Goal: Navigation & Orientation: Find specific page/section

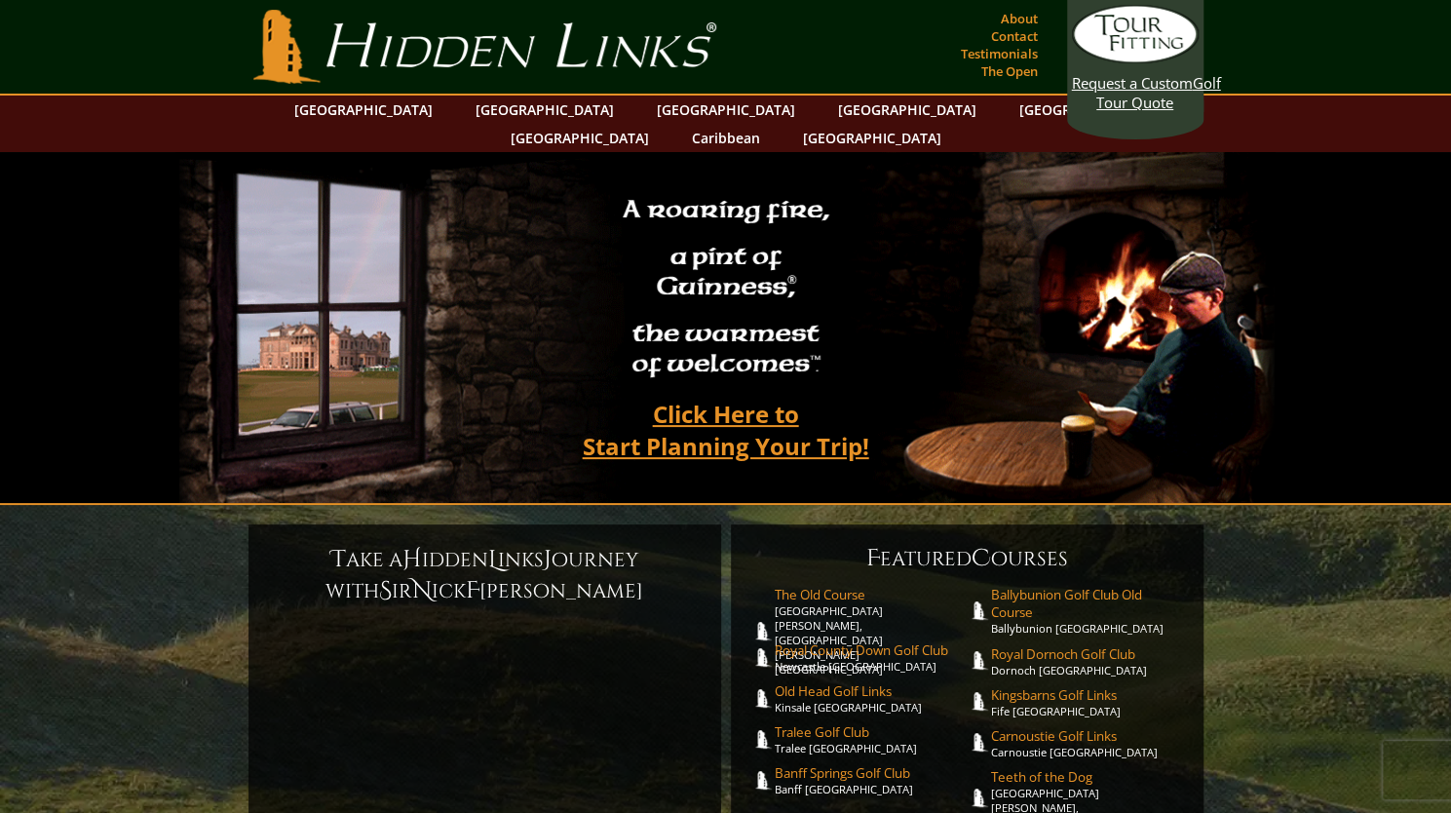
scroll to position [4, 0]
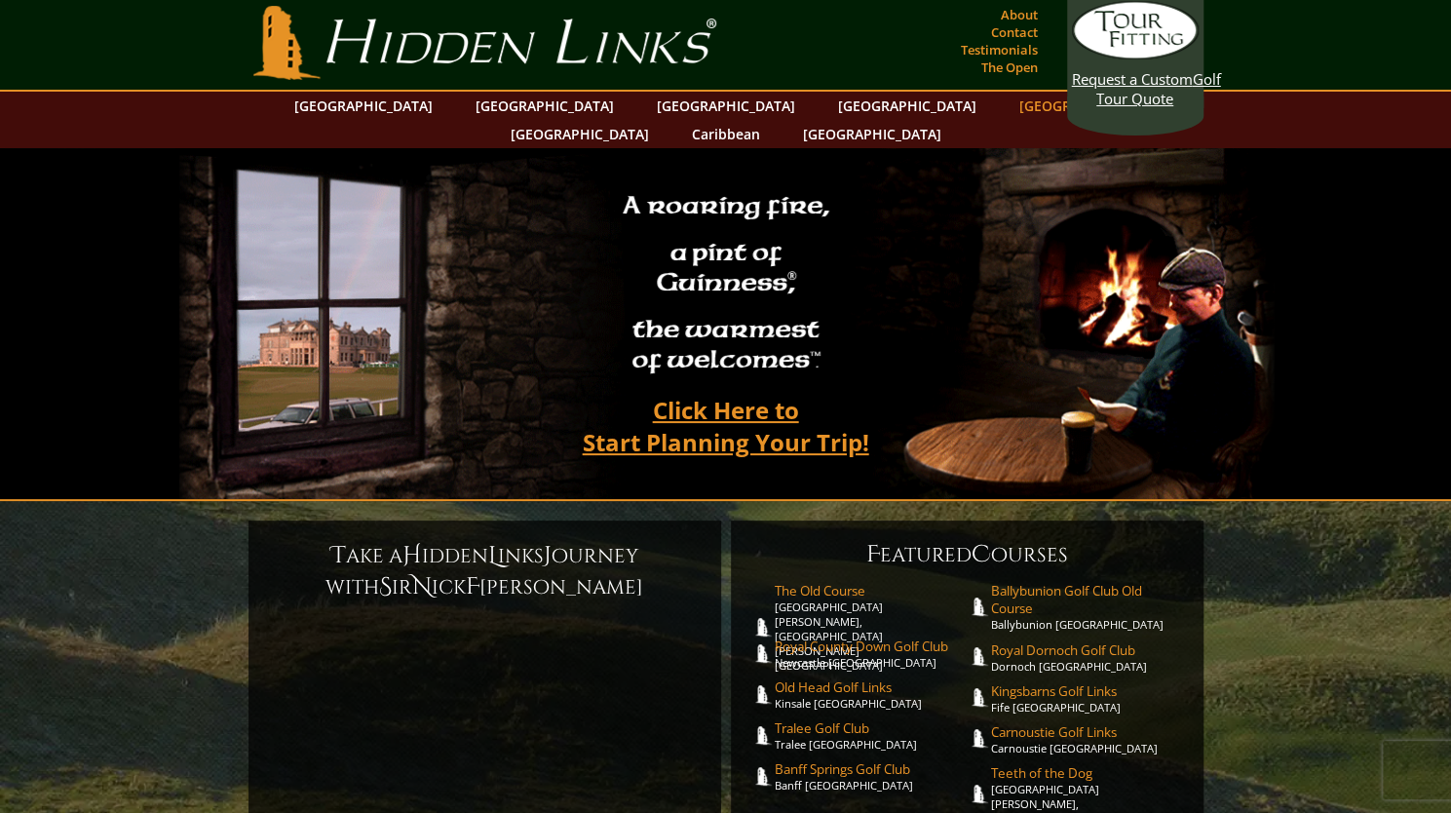
click at [1010, 104] on link "[GEOGRAPHIC_DATA]" at bounding box center [1089, 106] width 158 height 28
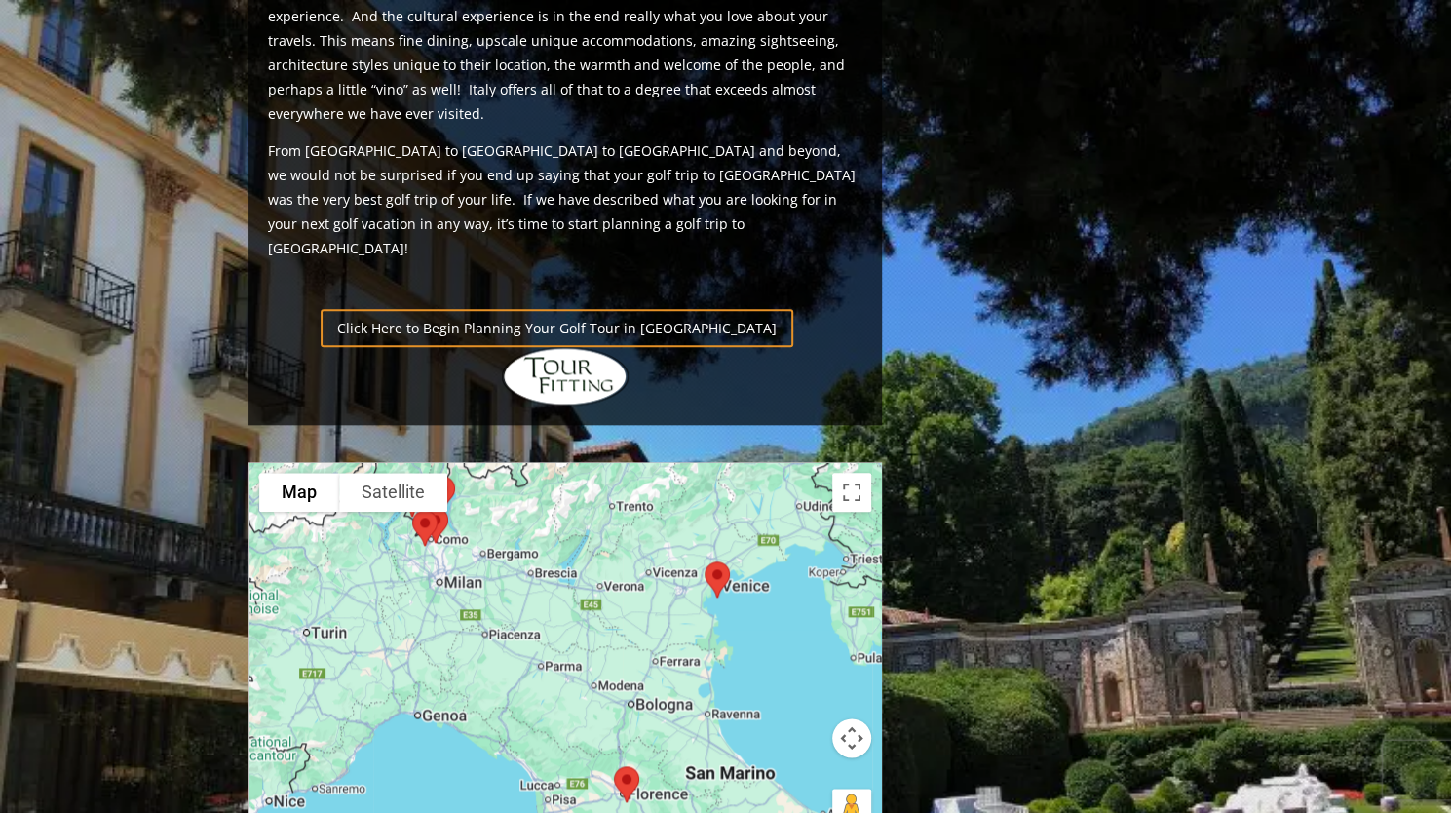
scroll to position [1284, 0]
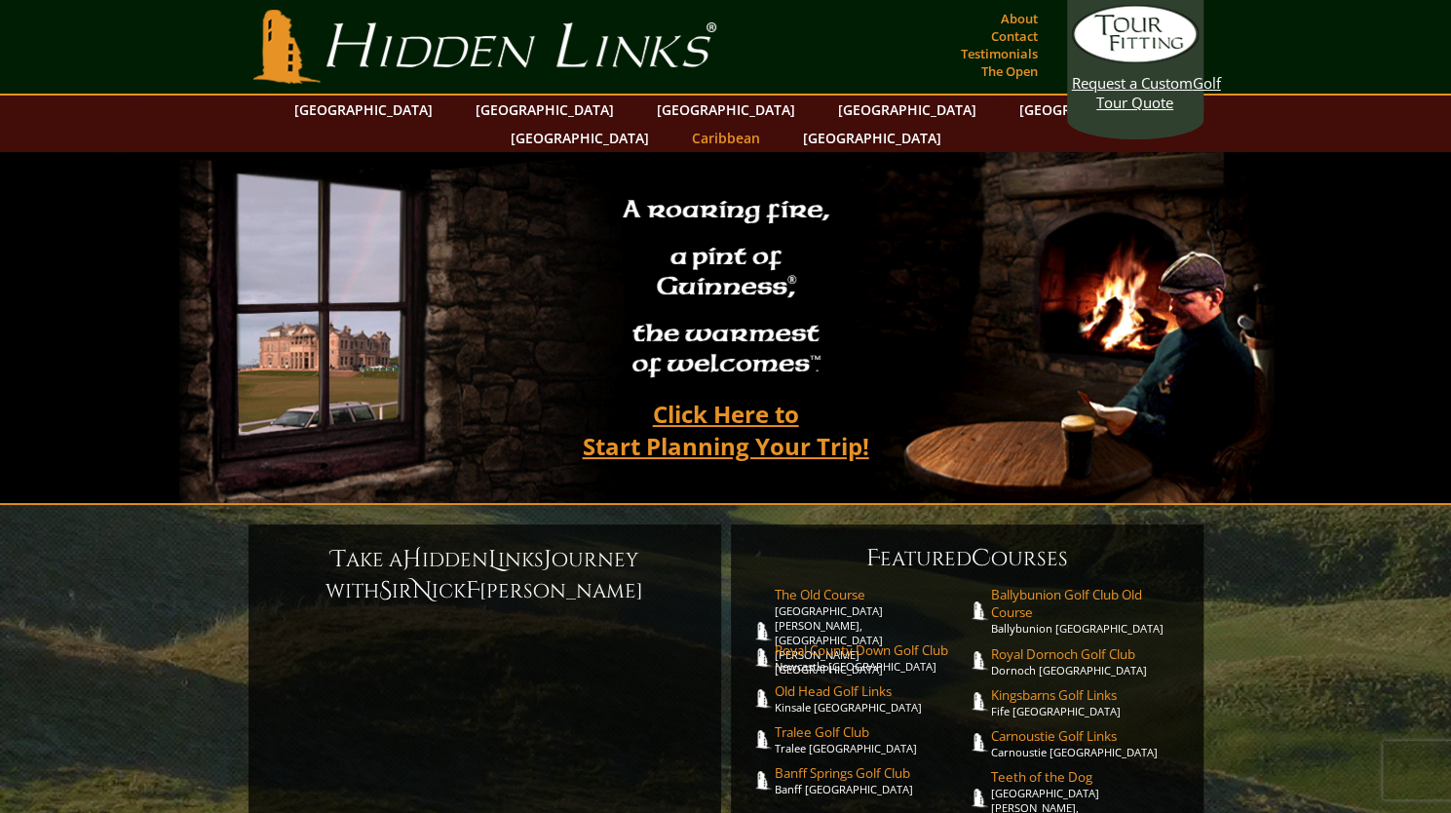
click at [770, 124] on link "Caribbean" at bounding box center [726, 138] width 88 height 28
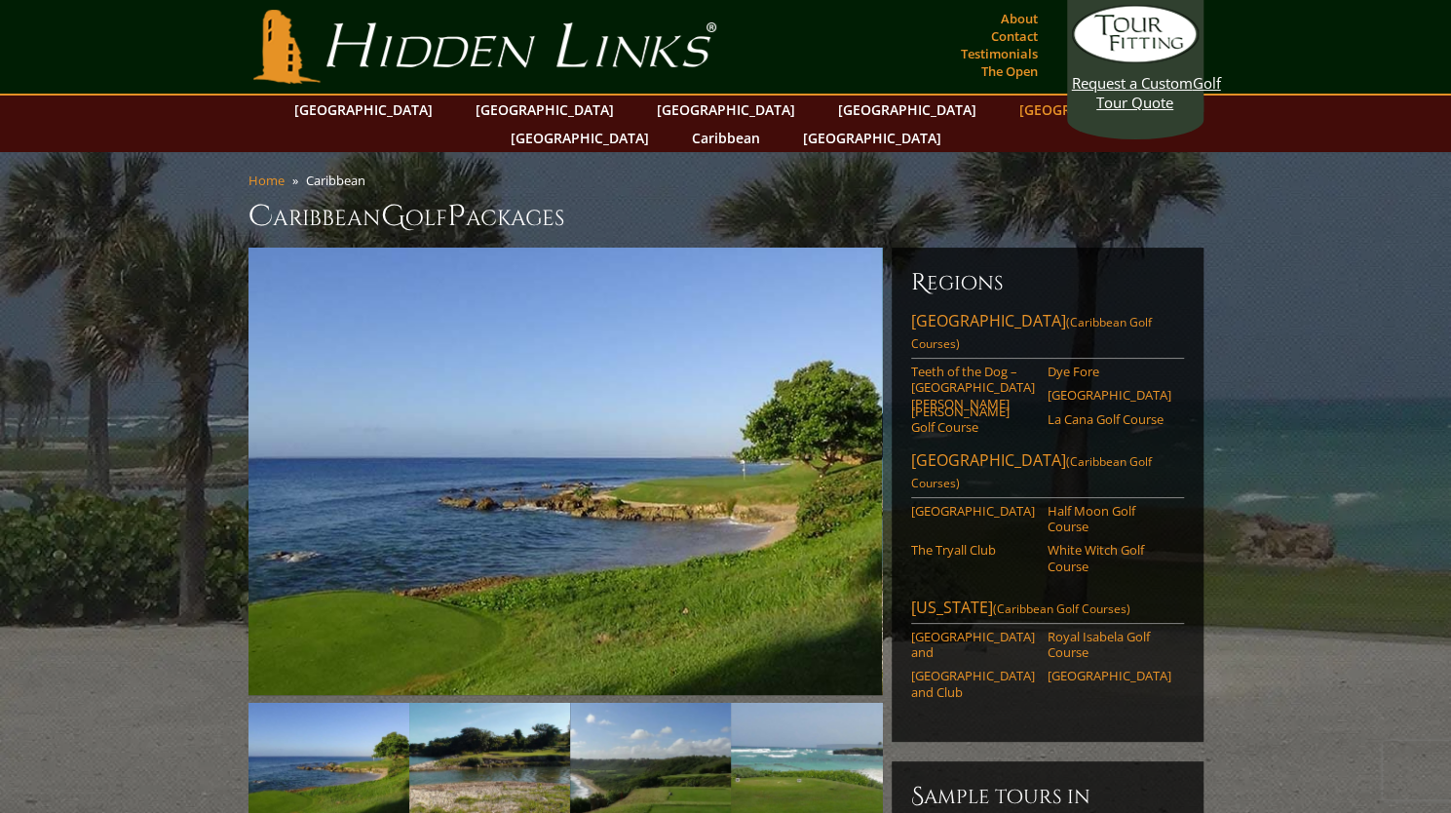
click at [1010, 102] on link "[GEOGRAPHIC_DATA]" at bounding box center [1089, 110] width 158 height 28
